Goal: Task Accomplishment & Management: Use online tool/utility

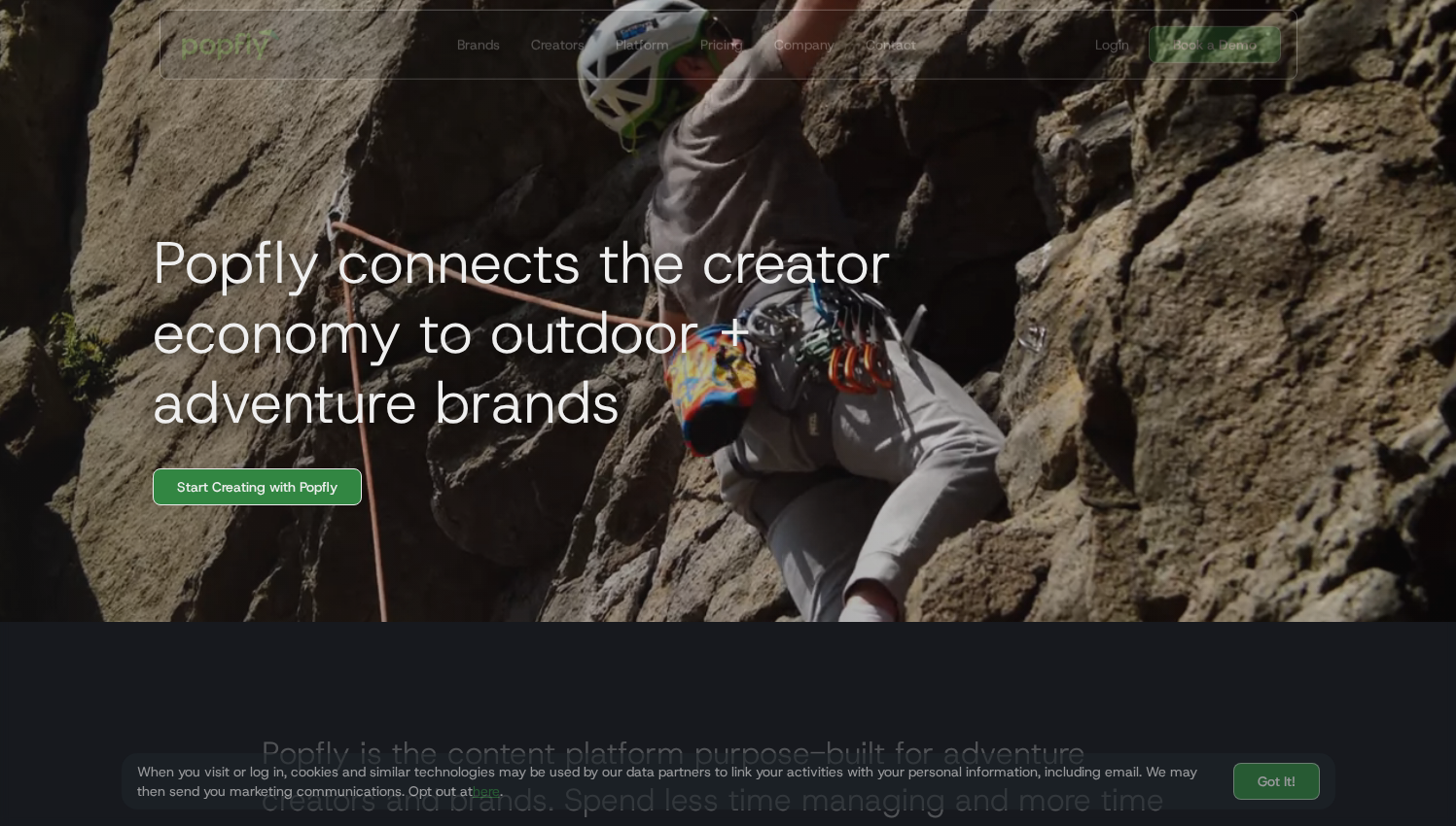
click at [313, 505] on link "Start Creating with Popfly" at bounding box center [257, 488] width 209 height 37
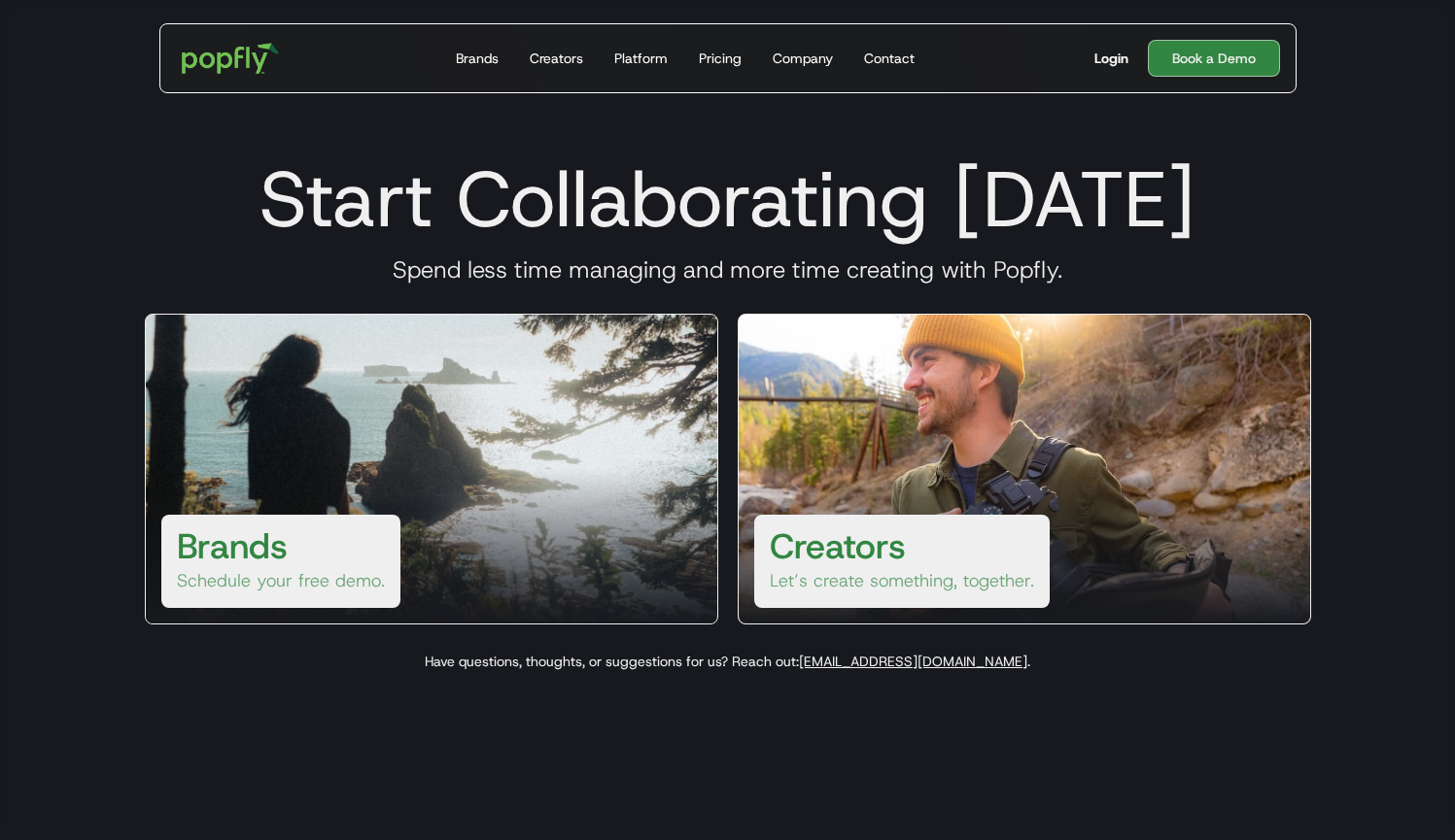
click at [1104, 54] on div "Login" at bounding box center [1111, 59] width 34 height 20
